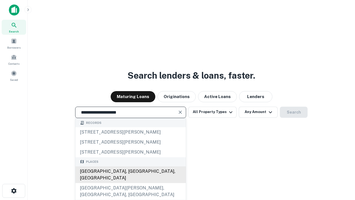
click at [130, 183] on div "[GEOGRAPHIC_DATA], [GEOGRAPHIC_DATA], [GEOGRAPHIC_DATA]" at bounding box center [130, 174] width 110 height 17
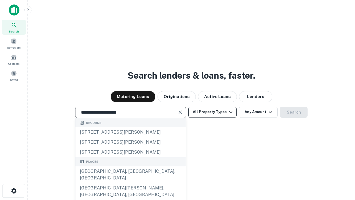
type input "**********"
click at [212, 112] on button "All Property Types" at bounding box center [212, 111] width 48 height 11
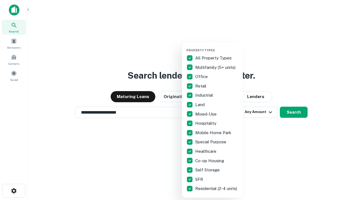
click at [217, 47] on button "button" at bounding box center [216, 47] width 61 height 0
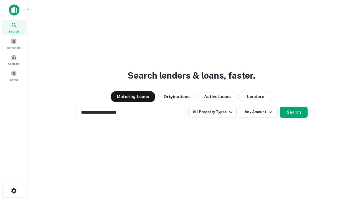
scroll to position [3, 67]
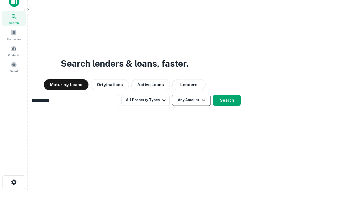
click at [172, 95] on button "Any Amount" at bounding box center [191, 100] width 39 height 11
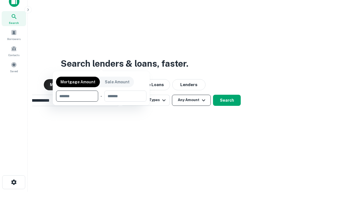
scroll to position [40, 157]
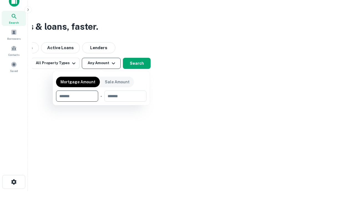
type input "*******"
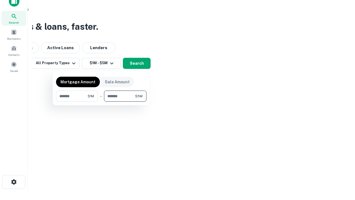
type input "*******"
click at [101, 101] on button "button" at bounding box center [101, 101] width 90 height 0
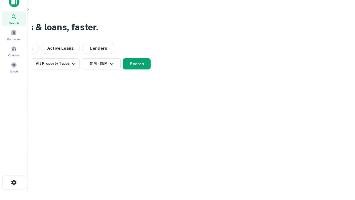
scroll to position [3, 102]
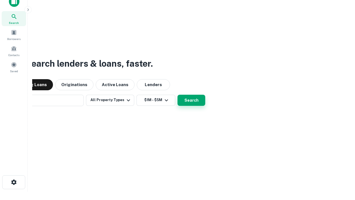
click at [177, 95] on button "Search" at bounding box center [191, 100] width 28 height 11
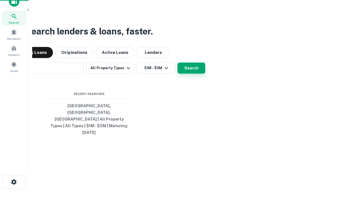
scroll to position [15, 157]
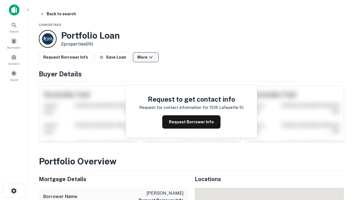
click at [146, 57] on button "More" at bounding box center [146, 57] width 26 height 10
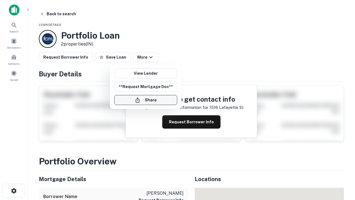
click at [146, 100] on button "Share" at bounding box center [145, 100] width 63 height 10
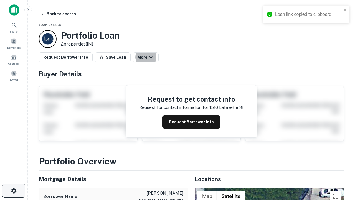
click at [14, 190] on icon "button" at bounding box center [14, 190] width 7 height 7
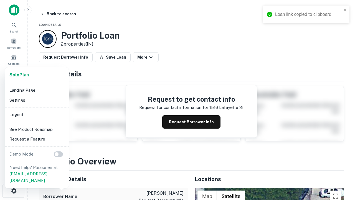
click at [37, 114] on li "Logout" at bounding box center [36, 114] width 59 height 10
